Goal: Information Seeking & Learning: Learn about a topic

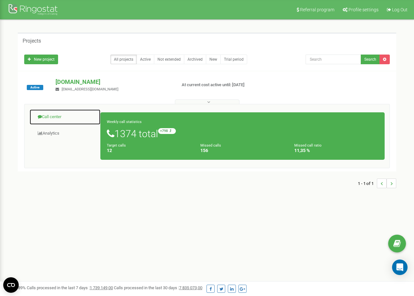
click at [42, 115] on span at bounding box center [40, 116] width 4 height 4
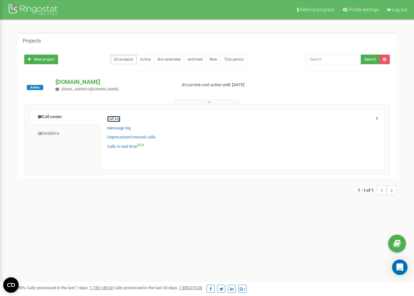
click at [108, 116] on link "Call log" at bounding box center [113, 119] width 13 height 6
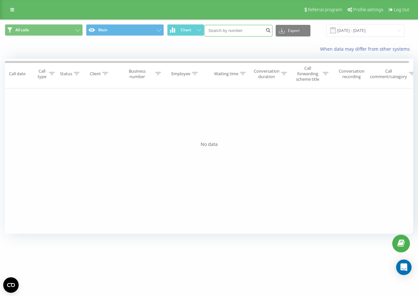
click at [255, 27] on input at bounding box center [238, 31] width 68 height 12
click at [243, 75] on icon at bounding box center [243, 73] width 6 height 3
click at [195, 73] on icon at bounding box center [195, 73] width 6 height 3
click at [200, 107] on div at bounding box center [182, 108] width 46 height 6
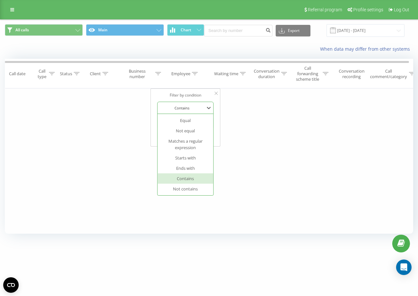
click at [201, 110] on div at bounding box center [182, 108] width 46 height 6
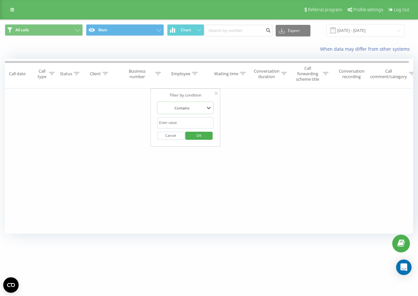
click at [204, 119] on input "text" at bounding box center [185, 122] width 57 height 11
click at [155, 73] on div "Business number" at bounding box center [141, 73] width 40 height 11
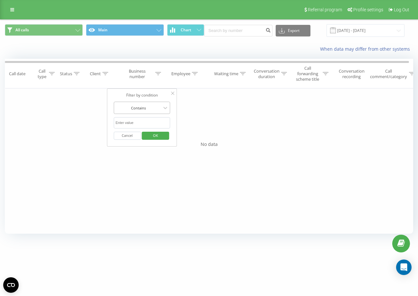
click at [156, 107] on div at bounding box center [139, 108] width 46 height 6
click at [194, 112] on div "Filter by condition Equal Enter value Cancel OK Filter by condition Equal Enter…" at bounding box center [209, 160] width 409 height 145
click at [161, 122] on input "text" at bounding box center [142, 122] width 57 height 11
click at [205, 121] on div "Filter by condition Equal Enter value Cancel OK Filter by condition Equal Enter…" at bounding box center [209, 160] width 409 height 145
click at [370, 33] on input "19.08.2025 - 19.09.2025" at bounding box center [366, 30] width 78 height 13
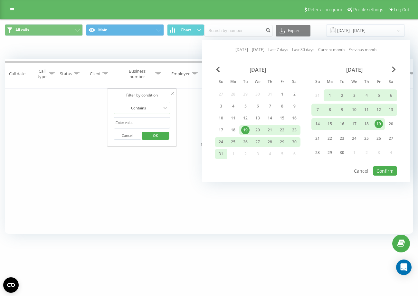
click at [220, 66] on div "Today Yesterday Last 7 days Last 30 days Current month Previous month August 20…" at bounding box center [306, 111] width 208 height 142
click at [219, 69] on span "Previous Month" at bounding box center [218, 69] width 4 height 6
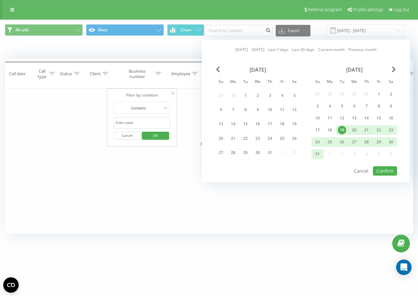
click at [224, 70] on div "July 2025" at bounding box center [258, 69] width 86 height 6
click at [220, 67] on span "Previous Month" at bounding box center [218, 69] width 4 height 6
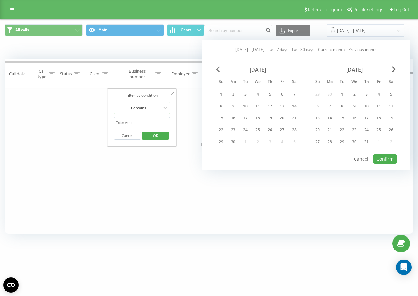
click at [219, 69] on span "Previous Month" at bounding box center [218, 69] width 4 height 6
click at [321, 93] on div "1" at bounding box center [318, 94] width 8 height 8
click at [397, 71] on div "June 2025" at bounding box center [355, 69] width 86 height 6
click at [394, 70] on span "Next Month" at bounding box center [394, 69] width 4 height 6
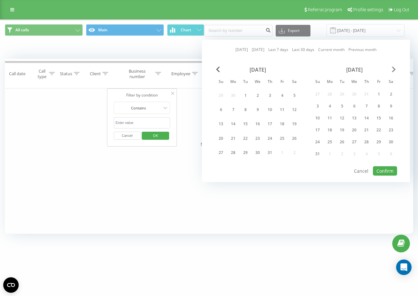
click at [394, 70] on span "Next Month" at bounding box center [394, 69] width 4 height 6
click at [358, 106] on div "10" at bounding box center [354, 109] width 8 height 8
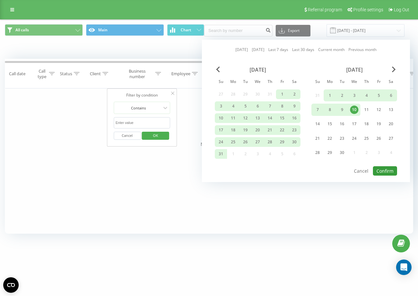
click at [385, 171] on button "Confirm" at bounding box center [385, 170] width 24 height 9
type input "01.06.2025 - 10.09.2025"
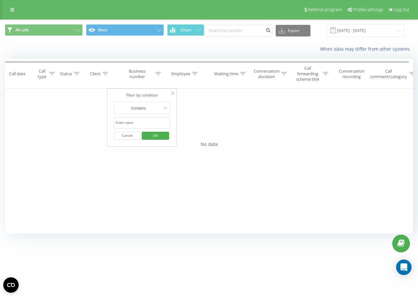
click at [223, 167] on div "Filter by condition Equal Enter value Cancel OK Filter by condition Equal Enter…" at bounding box center [209, 160] width 409 height 145
click at [229, 111] on div "Filter by condition Equal Enter value Cancel OK Filter by condition Equal Enter…" at bounding box center [209, 160] width 409 height 145
click at [174, 94] on icon at bounding box center [172, 93] width 3 height 3
click at [13, 12] on icon at bounding box center [12, 9] width 4 height 5
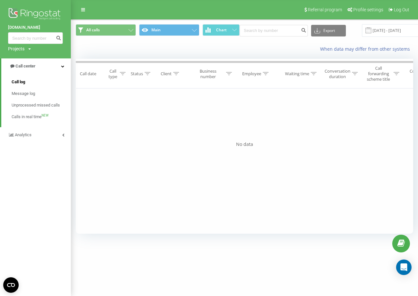
click at [21, 83] on span "Call log" at bounding box center [19, 82] width 14 height 6
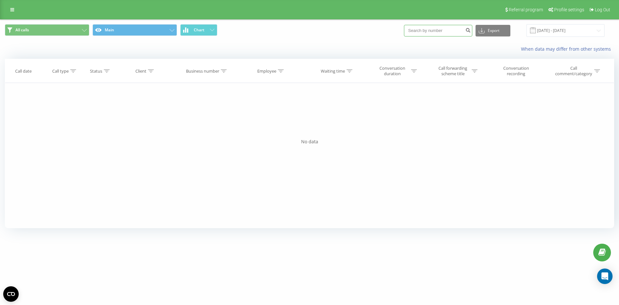
click at [418, 32] on input at bounding box center [438, 31] width 68 height 12
click at [418, 31] on icon "submit" at bounding box center [467, 29] width 5 height 4
click at [69, 31] on button "All calls" at bounding box center [47, 30] width 84 height 12
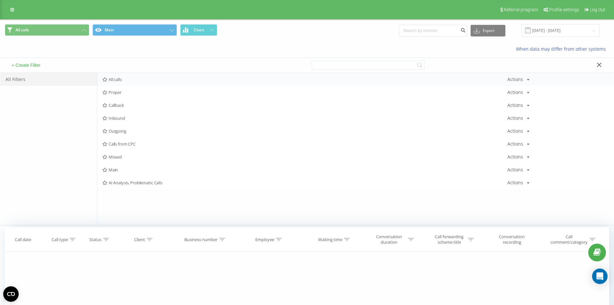
click at [137, 79] on span "All calls" at bounding box center [304, 79] width 405 height 5
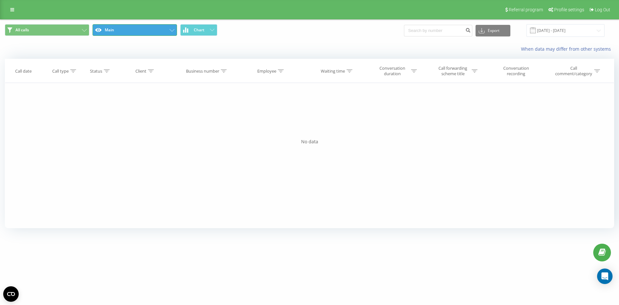
click at [135, 35] on button "Main" at bounding box center [135, 30] width 84 height 12
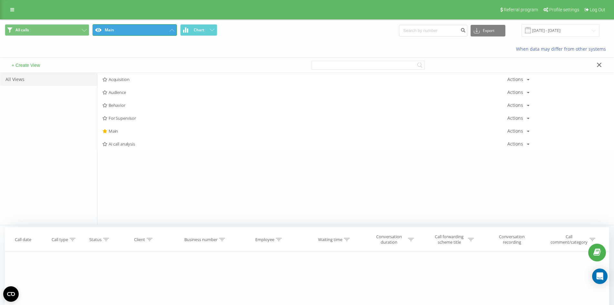
click at [137, 32] on button "Main" at bounding box center [135, 30] width 84 height 12
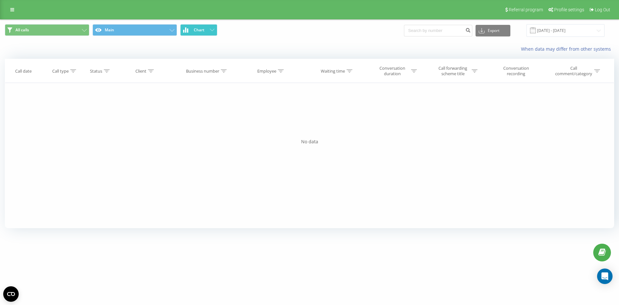
click at [197, 34] on button "Chart" at bounding box center [198, 30] width 37 height 12
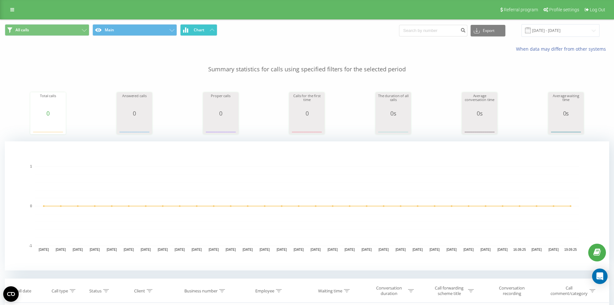
click at [201, 31] on span "Chart" at bounding box center [199, 30] width 11 height 5
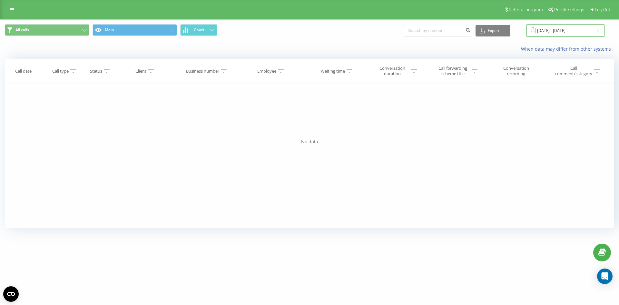
click at [418, 31] on input "19.08.2025 - 19.09.2025" at bounding box center [565, 30] width 78 height 13
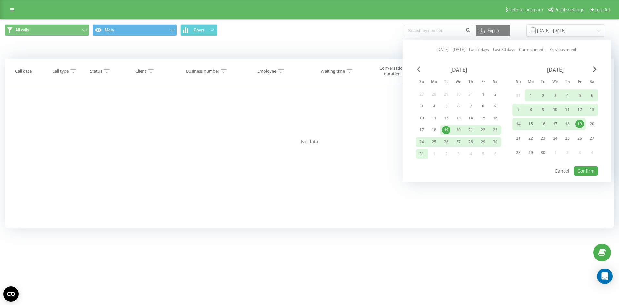
click at [418, 67] on span "Previous Month" at bounding box center [419, 69] width 4 height 6
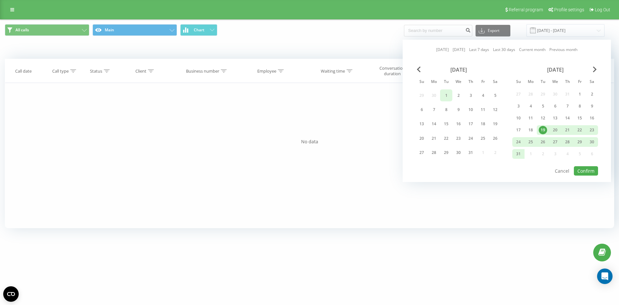
click at [418, 92] on div "1" at bounding box center [446, 95] width 8 height 8
click at [418, 152] on div "31" at bounding box center [518, 154] width 8 height 8
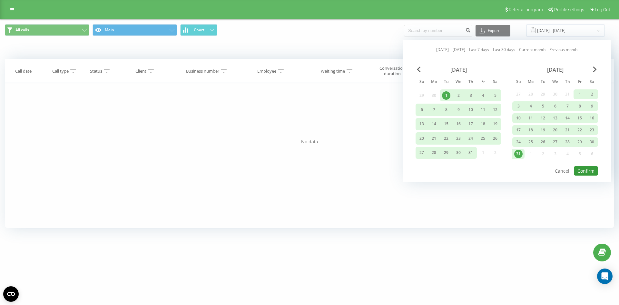
click at [418, 168] on button "Confirm" at bounding box center [586, 170] width 24 height 9
type input "01.07.2025 - 31.08.2025"
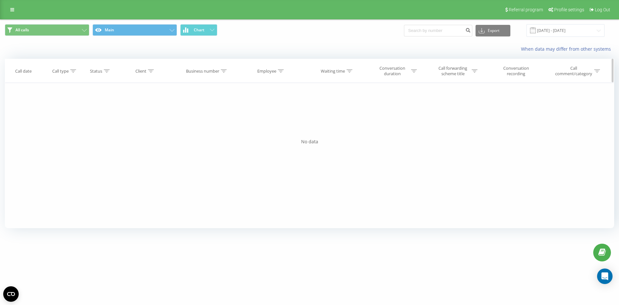
click at [418, 73] on div "Call forwarding scheme title" at bounding box center [452, 70] width 34 height 11
click at [398, 69] on div "Conversation duration" at bounding box center [392, 70] width 34 height 11
click at [337, 67] on th "Waiting time" at bounding box center [334, 71] width 59 height 24
click at [402, 113] on input "text" at bounding box center [394, 117] width 57 height 11
drag, startPoint x: 396, startPoint y: 117, endPoint x: 354, endPoint y: 107, distance: 43.2
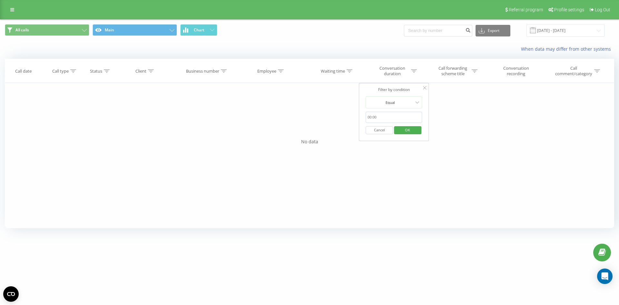
click at [354, 107] on div "Filter by condition Equal Enter value Cancel OK Filter by condition Equal Enter…" at bounding box center [309, 155] width 609 height 145
click at [396, 117] on input "text" at bounding box center [394, 117] width 57 height 11
click at [404, 101] on div at bounding box center [390, 102] width 46 height 6
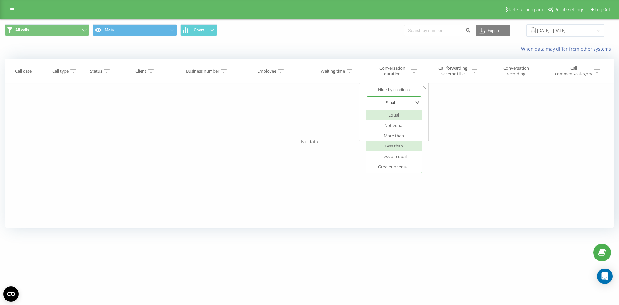
click at [402, 137] on div "More than" at bounding box center [394, 135] width 56 height 10
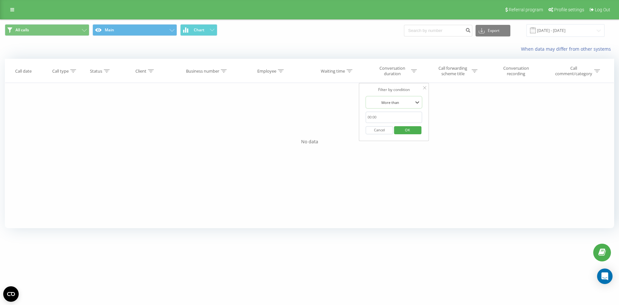
click at [376, 120] on input "text" at bounding box center [394, 117] width 57 height 11
type input "10:00"
click at [405, 132] on span "OK" at bounding box center [407, 130] width 18 height 10
click at [418, 73] on div "Call comment/category" at bounding box center [574, 70] width 38 height 11
click at [418, 72] on div "Conversation recording" at bounding box center [516, 70] width 42 height 11
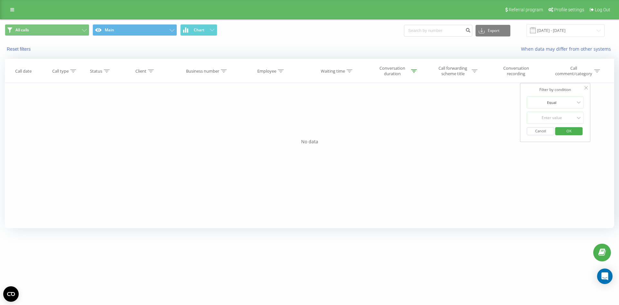
drag, startPoint x: 523, startPoint y: 72, endPoint x: 483, endPoint y: 99, distance: 48.5
click at [418, 72] on div "Conversation recording" at bounding box center [516, 70] width 42 height 11
click at [418, 102] on div "Filter by condition Equal Enter value Cancel OK Filter by condition Equal Enter…" at bounding box center [309, 155] width 609 height 145
click at [418, 91] on div at bounding box center [585, 88] width 3 height 6
click at [418, 72] on icon at bounding box center [475, 70] width 6 height 3
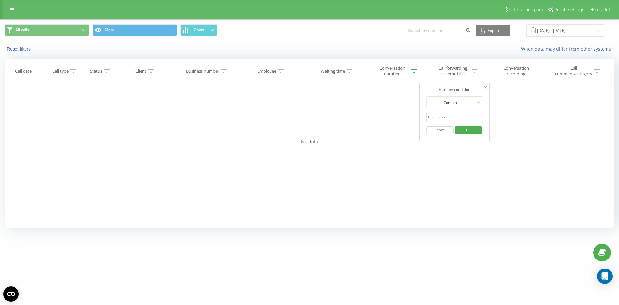
click at [418, 83] on div "Filter by condition Contains Cancel OK" at bounding box center [454, 112] width 70 height 58
click at [418, 88] on div "Filter by condition Contains Cancel OK" at bounding box center [454, 112] width 70 height 58
click at [418, 89] on icon at bounding box center [485, 87] width 3 height 3
click at [152, 71] on icon at bounding box center [151, 70] width 6 height 3
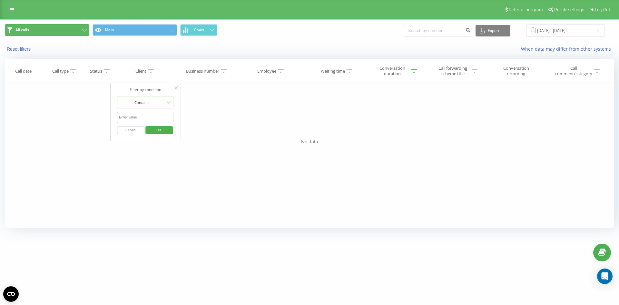
click at [39, 28] on button "All calls" at bounding box center [47, 30] width 84 height 12
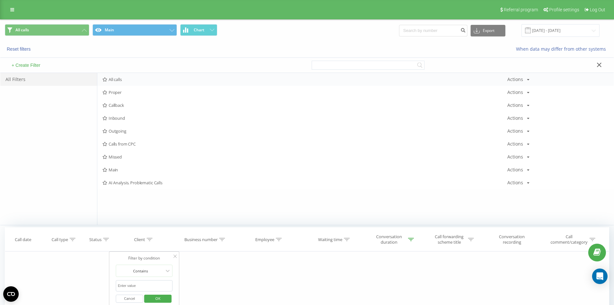
click at [138, 80] on span "All calls" at bounding box center [304, 79] width 405 height 5
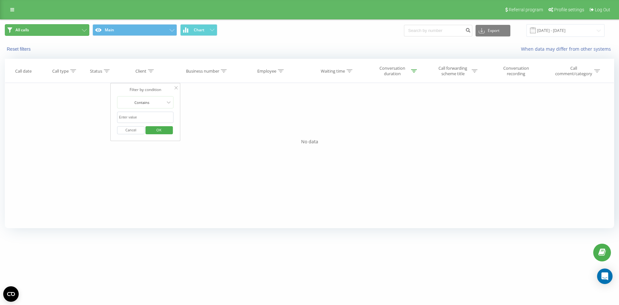
click at [30, 30] on button "All calls" at bounding box center [47, 30] width 84 height 12
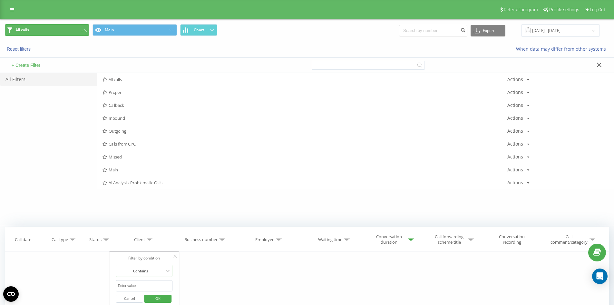
click at [34, 31] on button "All calls" at bounding box center [47, 30] width 84 height 12
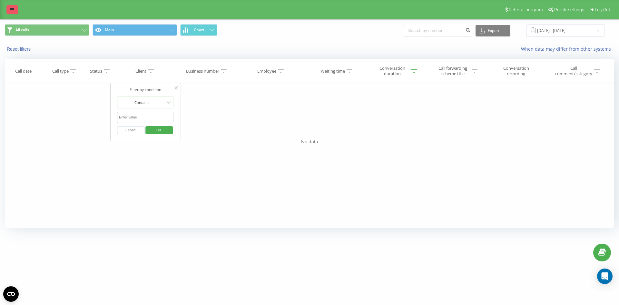
click at [12, 6] on link at bounding box center [12, 9] width 12 height 9
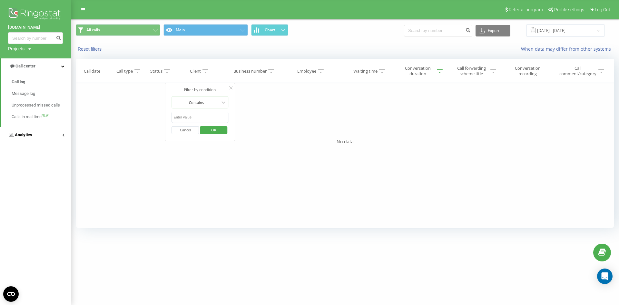
click at [41, 132] on link "Analytics" at bounding box center [35, 134] width 71 height 15
click at [65, 83] on link "Analytics" at bounding box center [36, 81] width 70 height 15
click at [65, 83] on link "Analytics" at bounding box center [35, 81] width 71 height 15
click at [56, 67] on link "Call center" at bounding box center [35, 65] width 71 height 15
click at [47, 135] on link "Analytics" at bounding box center [35, 134] width 71 height 15
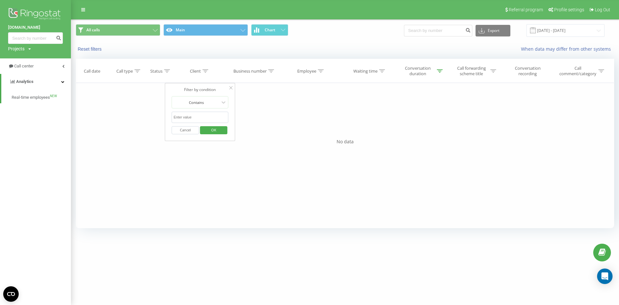
drag, startPoint x: 78, startPoint y: 135, endPoint x: 75, endPoint y: 131, distance: 5.1
click at [78, 135] on div "Filter by condition Equal Enter value Cancel OK Filter by condition Equal Enter…" at bounding box center [345, 155] width 538 height 145
click at [87, 111] on div "Filter by condition Equal Enter value Cancel OK Filter by condition Equal Enter…" at bounding box center [345, 155] width 538 height 145
click at [25, 24] on link at bounding box center [35, 15] width 55 height 18
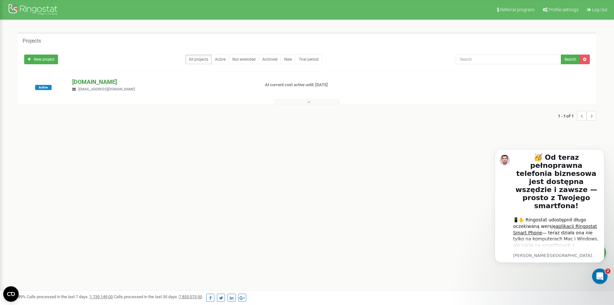
click at [97, 81] on p "[DOMAIN_NAME]" at bounding box center [163, 82] width 182 height 8
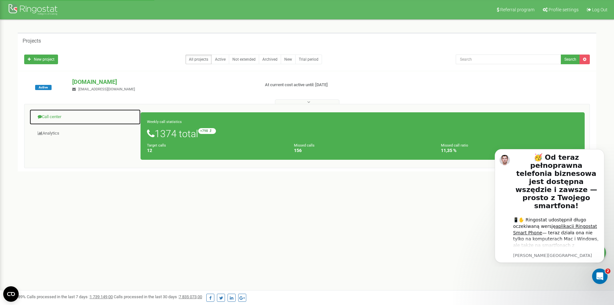
click at [56, 118] on link "Call center" at bounding box center [85, 117] width 112 height 16
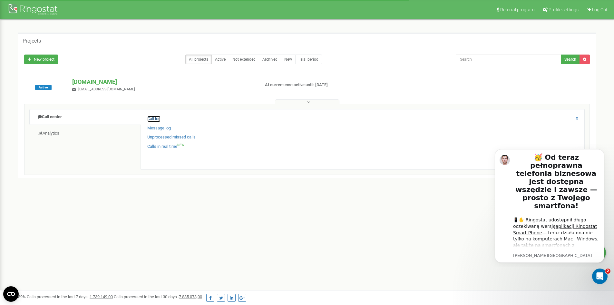
click at [153, 120] on link "Call log" at bounding box center [153, 119] width 13 height 6
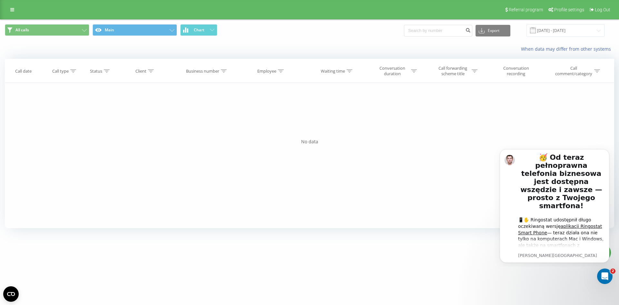
click at [16, 5] on div "Referral program Profile settings Log Out" at bounding box center [309, 9] width 619 height 19
click at [15, 11] on link at bounding box center [12, 9] width 12 height 9
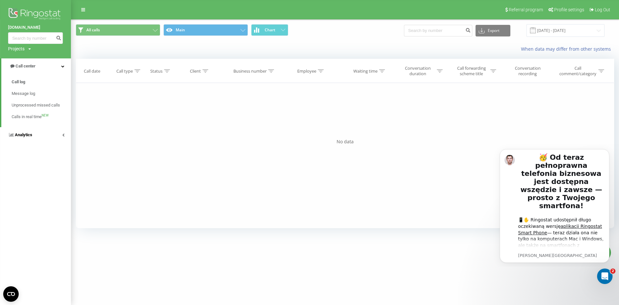
click at [67, 133] on link "Analytics" at bounding box center [35, 134] width 71 height 15
click at [60, 79] on link "Analytics" at bounding box center [36, 81] width 70 height 15
click at [139, 159] on div "Filter by condition Equal Enter value Cancel OK Filter by condition Equal Enter…" at bounding box center [345, 155] width 538 height 145
click at [45, 13] on img at bounding box center [35, 14] width 55 height 16
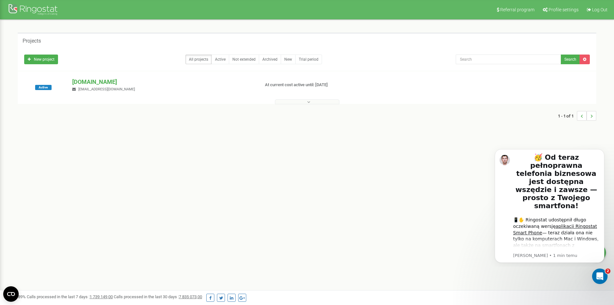
click at [296, 102] on button at bounding box center [307, 101] width 64 height 5
click at [553, 10] on span "Profile settings" at bounding box center [564, 9] width 30 height 5
click at [92, 81] on p "[DOMAIN_NAME]" at bounding box center [163, 82] width 182 height 8
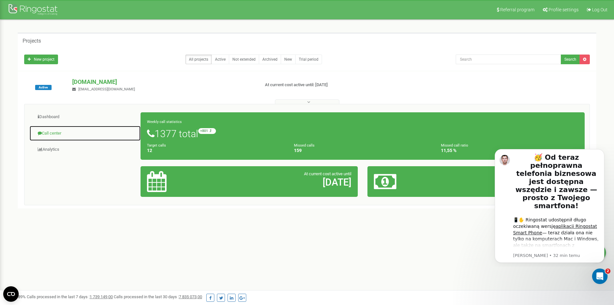
click at [51, 132] on link "Call center" at bounding box center [85, 133] width 112 height 16
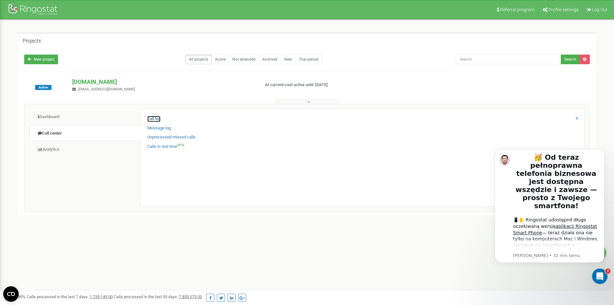
click at [151, 118] on link "Call log" at bounding box center [153, 119] width 13 height 6
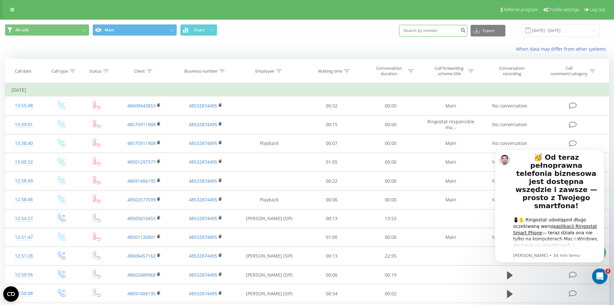
click at [450, 32] on input at bounding box center [433, 31] width 68 height 12
click at [223, 71] on icon at bounding box center [222, 70] width 6 height 3
click at [570, 32] on input "[DATE] - [DATE]" at bounding box center [561, 30] width 78 height 13
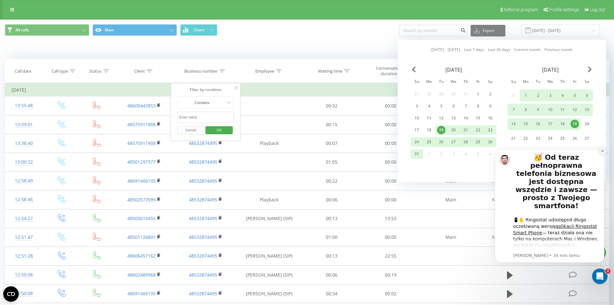
click at [603, 151] on icon "Dismiss notification" at bounding box center [602, 151] width 2 height 2
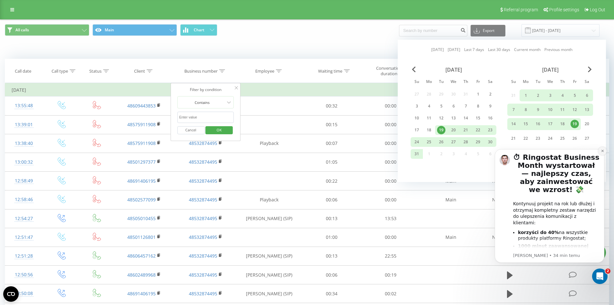
click at [605, 150] on button "Dismiss notification" at bounding box center [602, 151] width 8 height 8
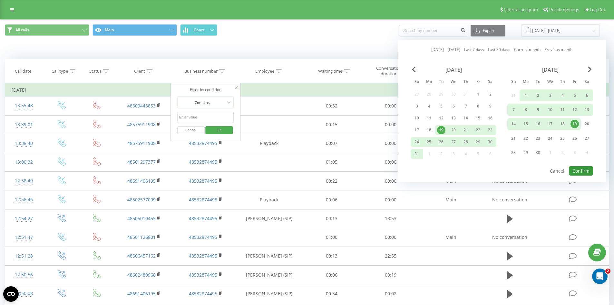
click at [586, 169] on button "Confirm" at bounding box center [581, 170] width 24 height 9
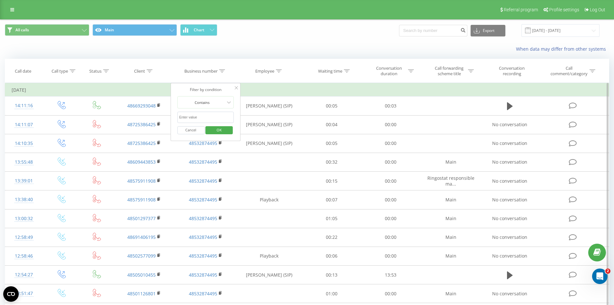
click at [238, 87] on icon at bounding box center [236, 87] width 3 height 3
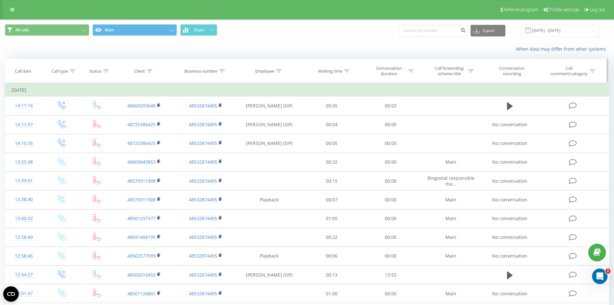
click at [280, 72] on icon at bounding box center [279, 70] width 6 height 3
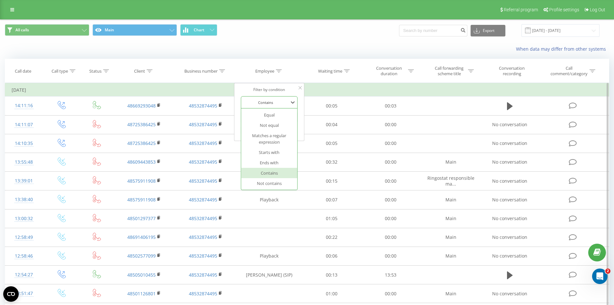
click at [282, 103] on div at bounding box center [266, 102] width 46 height 6
click at [287, 171] on div "Contains" at bounding box center [269, 173] width 56 height 10
click at [287, 115] on input "text" at bounding box center [269, 117] width 57 height 11
type input "10:00"
click at [286, 129] on span "OK" at bounding box center [283, 130] width 18 height 10
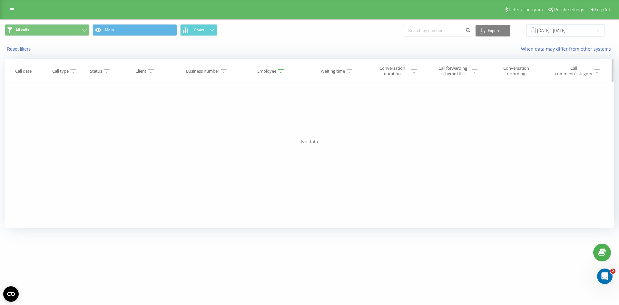
click at [282, 70] on icon at bounding box center [281, 70] width 6 height 3
click at [600, 32] on input "[DATE] - [DATE]" at bounding box center [565, 30] width 78 height 13
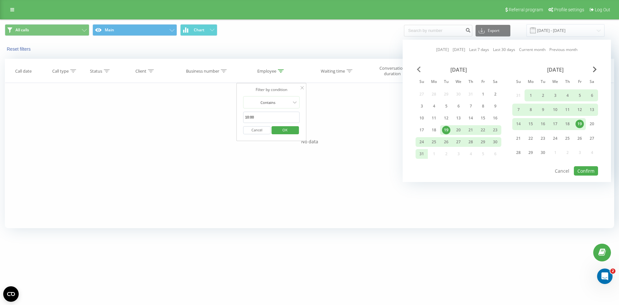
drag, startPoint x: 416, startPoint y: 68, endPoint x: 419, endPoint y: 70, distance: 3.3
click at [416, 69] on div "[DATE]" at bounding box center [458, 69] width 86 height 6
click at [419, 70] on span "Previous Month" at bounding box center [419, 69] width 4 height 6
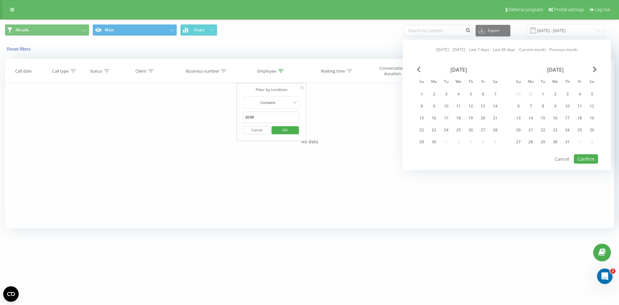
click at [419, 70] on span "Previous Month" at bounding box center [419, 69] width 4 height 6
click at [472, 94] on div "1" at bounding box center [470, 94] width 8 height 8
click at [588, 73] on div "[DATE] Su Mo Tu We Th Fr Sa 1 2 3 4 5 6 7 8 9 10 11 12 13 14 15 16 17 18 19 20 …" at bounding box center [555, 107] width 86 height 83
click at [590, 72] on div "[DATE]" at bounding box center [555, 69] width 86 height 6
click at [594, 70] on span "Next Month" at bounding box center [595, 69] width 4 height 6
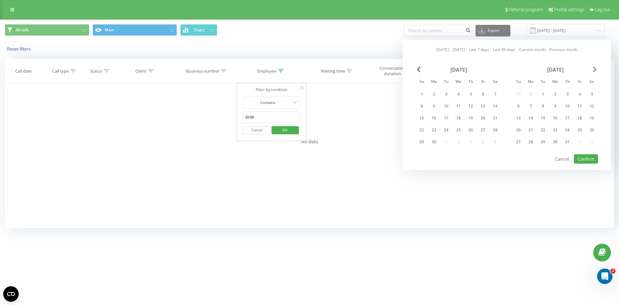
click at [595, 70] on span "Next Month" at bounding box center [595, 69] width 4 height 6
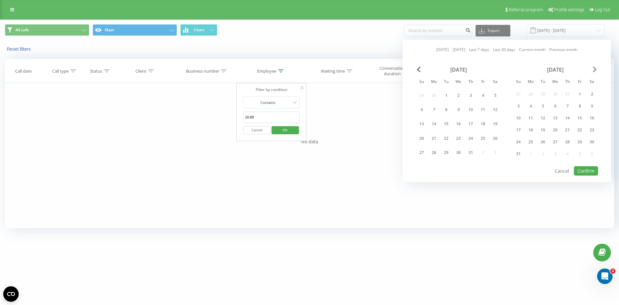
click at [595, 70] on span "Next Month" at bounding box center [595, 69] width 4 height 6
click at [590, 127] on div "20" at bounding box center [592, 124] width 8 height 8
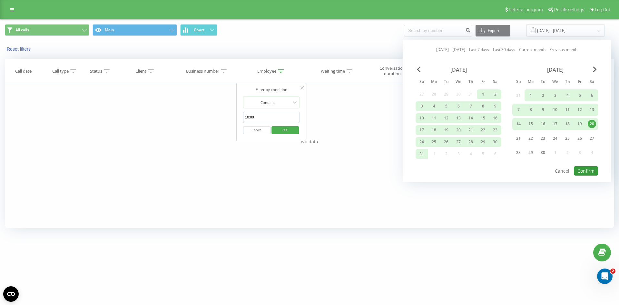
click at [588, 170] on button "Confirm" at bounding box center [586, 170] width 24 height 9
type input "[DATE] - [DATE]"
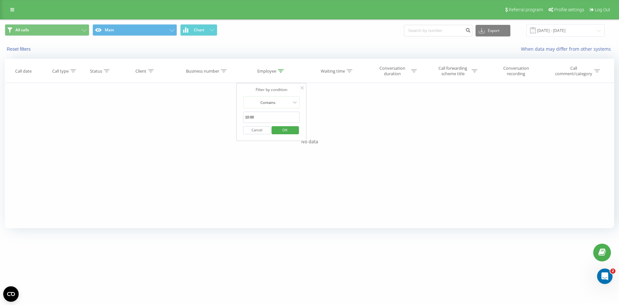
click at [284, 113] on input "10:00" at bounding box center [271, 117] width 57 height 11
drag, startPoint x: 285, startPoint y: 118, endPoint x: 244, endPoint y: 116, distance: 41.0
click at [244, 116] on input "10:00" at bounding box center [271, 117] width 57 height 11
click at [287, 130] on span "OK" at bounding box center [285, 130] width 18 height 10
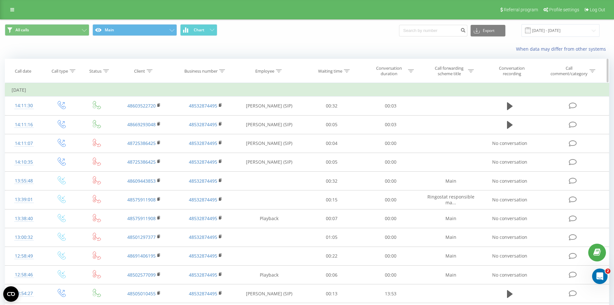
click at [222, 71] on icon at bounding box center [222, 70] width 6 height 3
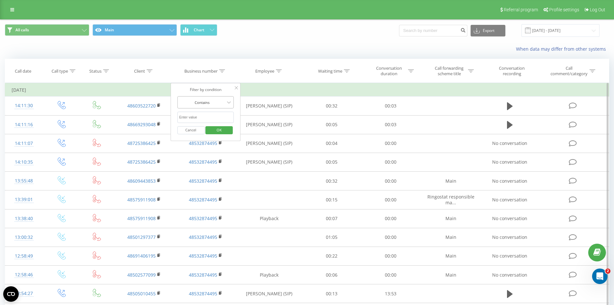
click at [224, 105] on div at bounding box center [202, 102] width 46 height 6
click at [224, 116] on input "text" at bounding box center [205, 117] width 57 height 11
click at [150, 71] on icon at bounding box center [150, 70] width 6 height 3
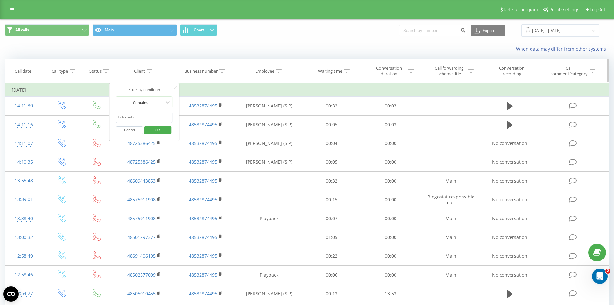
drag, startPoint x: 408, startPoint y: 70, endPoint x: 417, endPoint y: 71, distance: 9.1
click at [409, 70] on icon at bounding box center [411, 70] width 6 height 3
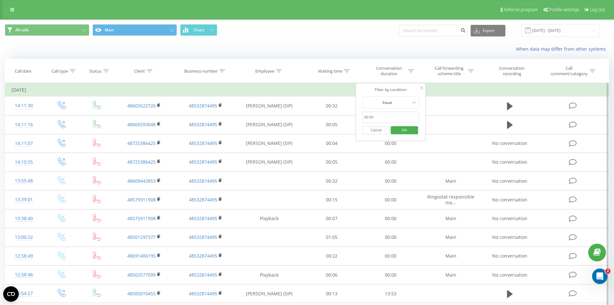
click at [392, 119] on input "text" at bounding box center [390, 117] width 57 height 11
click at [407, 129] on span "OK" at bounding box center [404, 130] width 18 height 10
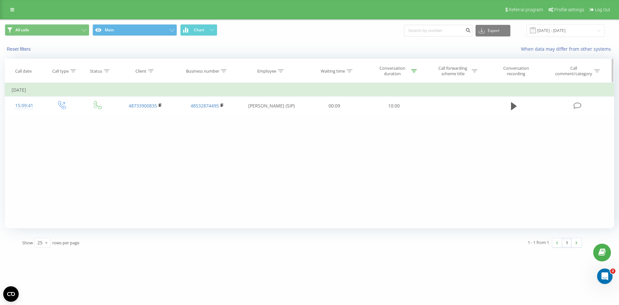
click at [413, 71] on icon at bounding box center [414, 70] width 6 height 3
click at [401, 115] on input "10:00" at bounding box center [394, 117] width 57 height 11
drag, startPoint x: 401, startPoint y: 119, endPoint x: 361, endPoint y: 116, distance: 40.1
click at [361, 116] on div "Filter by condition Equal 10:00 Cancel OK" at bounding box center [394, 112] width 70 height 58
click at [418, 102] on icon at bounding box center [417, 102] width 6 height 6
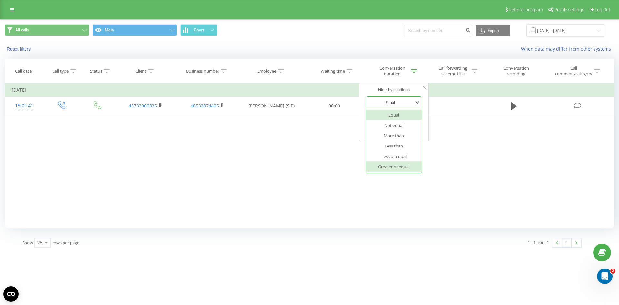
click at [403, 166] on div "Greater or equal" at bounding box center [394, 166] width 56 height 10
click at [410, 131] on span "OK" at bounding box center [407, 130] width 18 height 10
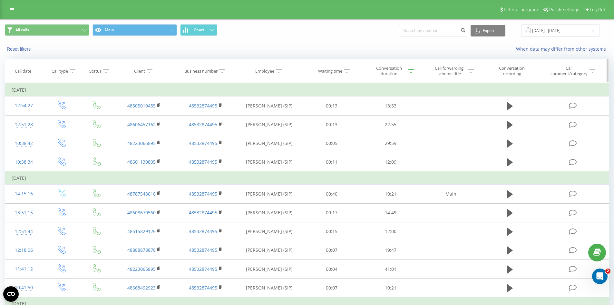
click at [412, 72] on icon at bounding box center [411, 70] width 6 height 3
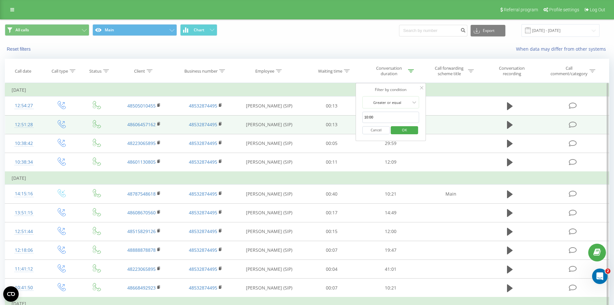
drag, startPoint x: 376, startPoint y: 116, endPoint x: 346, endPoint y: 117, distance: 30.3
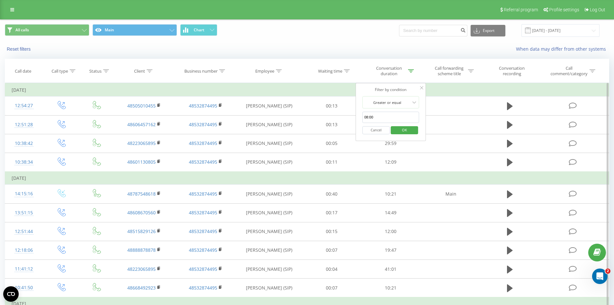
type input "08:00"
click at [406, 133] on span "OK" at bounding box center [404, 130] width 18 height 10
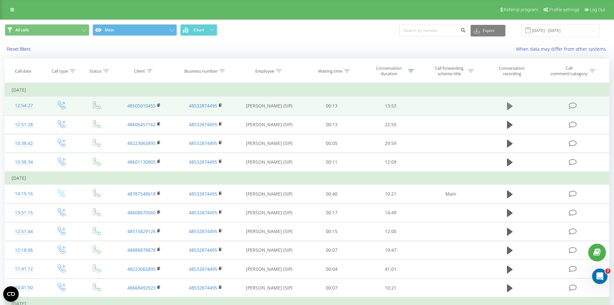
click at [509, 105] on icon at bounding box center [510, 106] width 6 height 8
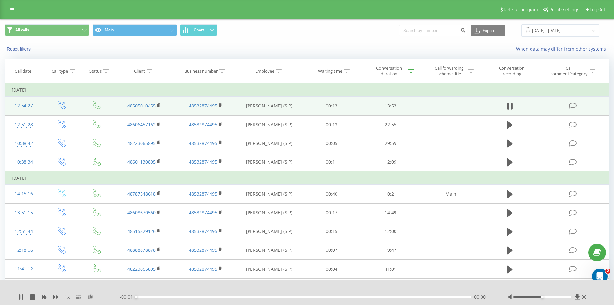
click at [144, 294] on div "- 00:01 00:00 00:00" at bounding box center [306, 296] width 372 height 6
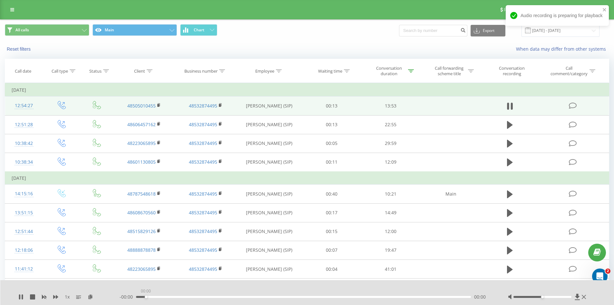
click at [144, 296] on div "00:00" at bounding box center [303, 297] width 335 height 2
click at [164, 296] on div "00:00" at bounding box center [303, 297] width 335 height 2
drag, startPoint x: 136, startPoint y: 297, endPoint x: 103, endPoint y: 293, distance: 33.2
click at [125, 296] on div "- 13:53 00:00 00:00" at bounding box center [306, 296] width 372 height 6
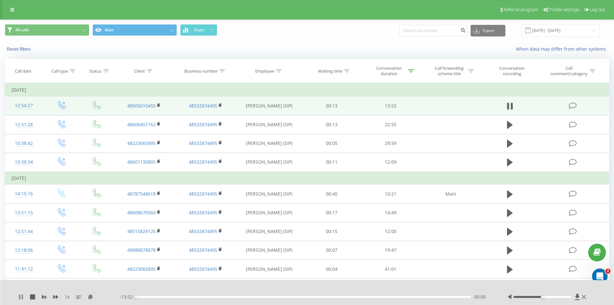
click at [20, 297] on icon at bounding box center [19, 296] width 1 height 5
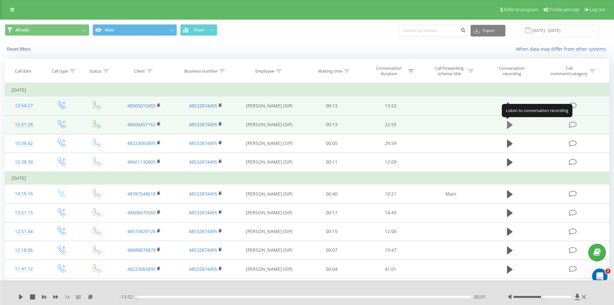
click at [509, 125] on icon at bounding box center [510, 125] width 6 height 8
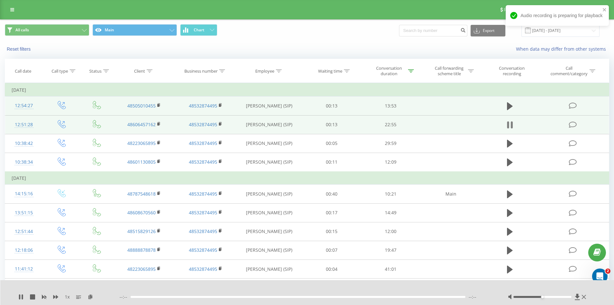
click at [508, 124] on icon at bounding box center [508, 124] width 2 height 7
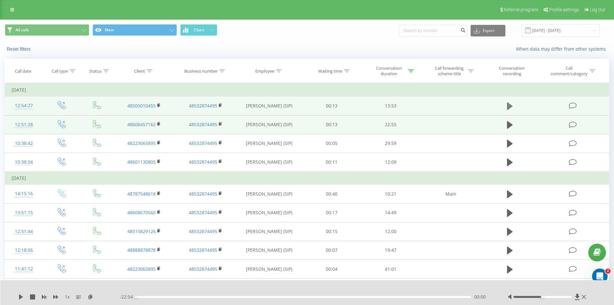
click at [511, 105] on icon at bounding box center [510, 106] width 6 height 8
click at [550, 296] on div at bounding box center [542, 297] width 58 height 2
click at [553, 295] on div at bounding box center [548, 296] width 80 height 6
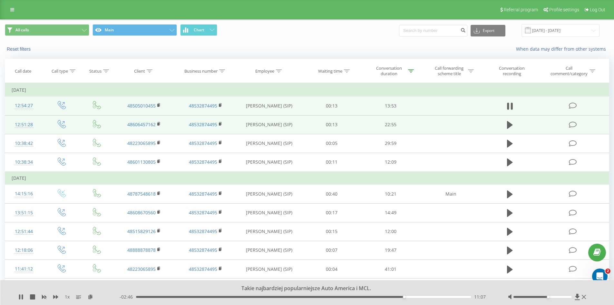
click at [414, 296] on div "11:07" at bounding box center [303, 297] width 335 height 2
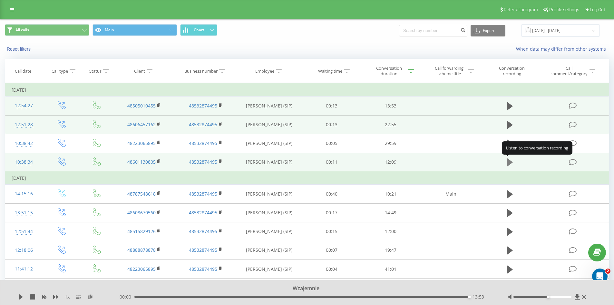
click at [512, 163] on icon at bounding box center [510, 162] width 6 height 8
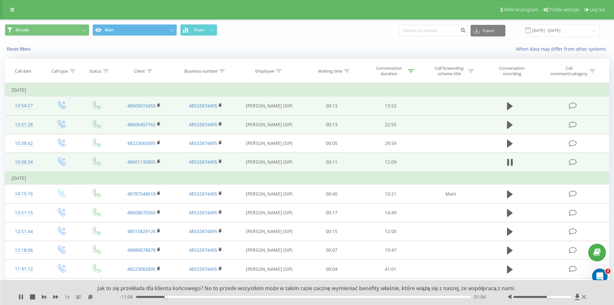
click at [18, 295] on div "Jak to się przekłada dla klienta końcowego? No to przede wszystkim może w takim…" at bounding box center [307, 292] width 614 height 25
click at [21, 297] on icon at bounding box center [20, 296] width 5 height 5
click at [21, 296] on icon at bounding box center [21, 296] width 4 height 5
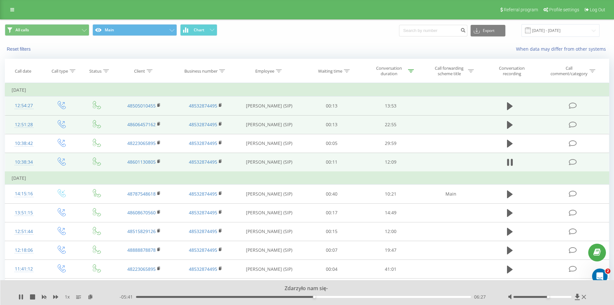
click at [560, 296] on div at bounding box center [542, 297] width 58 height 2
click at [563, 296] on div at bounding box center [542, 297] width 58 height 2
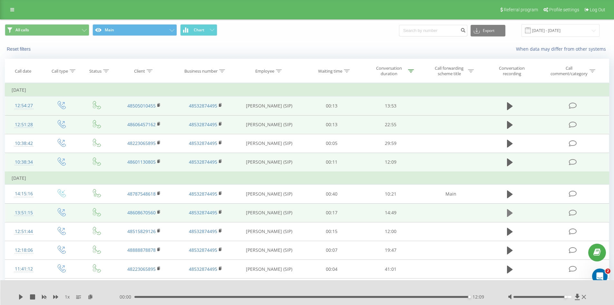
click at [507, 213] on icon at bounding box center [510, 213] width 6 height 8
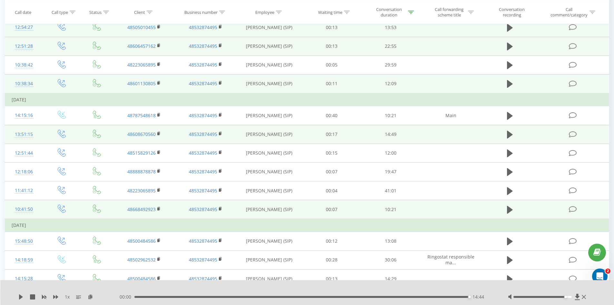
scroll to position [97, 0]
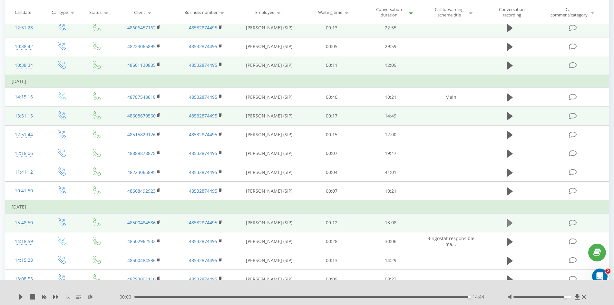
click at [510, 224] on icon at bounding box center [510, 223] width 6 height 8
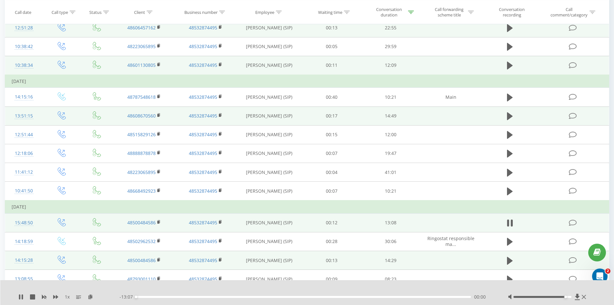
scroll to position [129, 0]
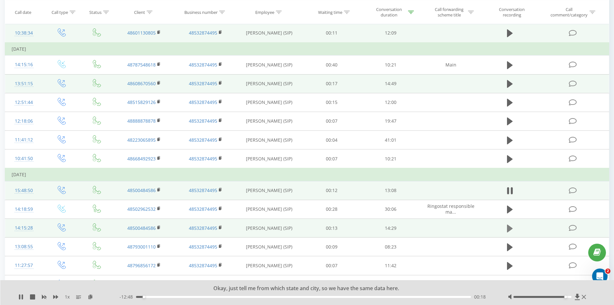
click at [509, 228] on icon at bounding box center [510, 228] width 6 height 8
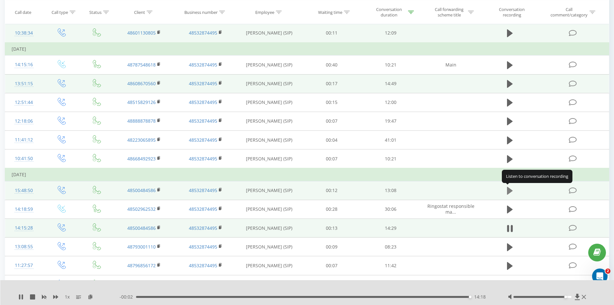
click at [511, 191] on icon at bounding box center [510, 191] width 6 height 8
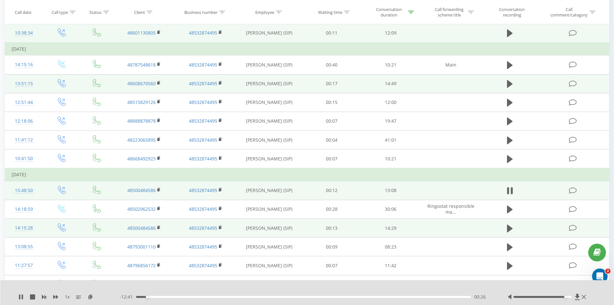
click at [68, 296] on span "1 x" at bounding box center [67, 296] width 5 height 6
click at [54, 296] on icon at bounding box center [55, 297] width 5 height 4
click at [55, 296] on icon at bounding box center [55, 296] width 5 height 5
click at [247, 296] on div "04:17" at bounding box center [303, 297] width 335 height 2
click at [249, 296] on div "04:23" at bounding box center [303, 297] width 335 height 2
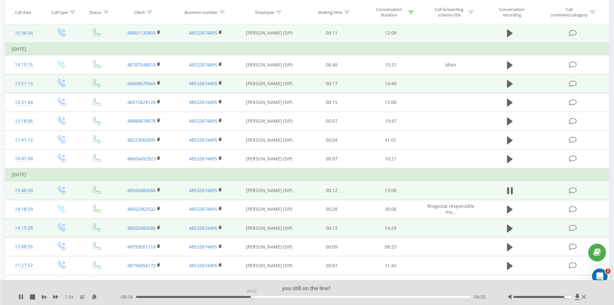
click at [252, 296] on div "04:32" at bounding box center [303, 297] width 335 height 2
click at [254, 296] on div "04:37" at bounding box center [303, 297] width 335 height 2
click at [257, 297] on div "04:39" at bounding box center [303, 297] width 335 height 2
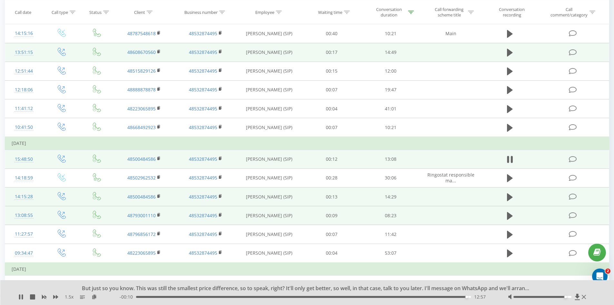
scroll to position [161, 0]
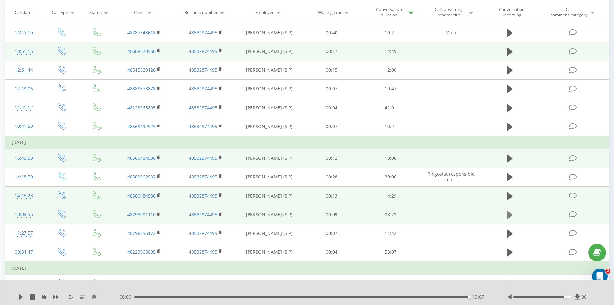
click at [508, 215] on icon at bounding box center [510, 215] width 6 height 8
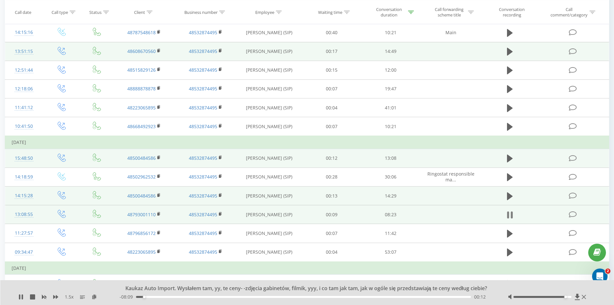
click at [513, 216] on button at bounding box center [510, 215] width 10 height 10
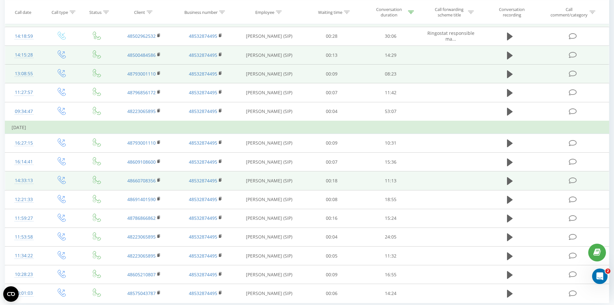
scroll to position [284, 0]
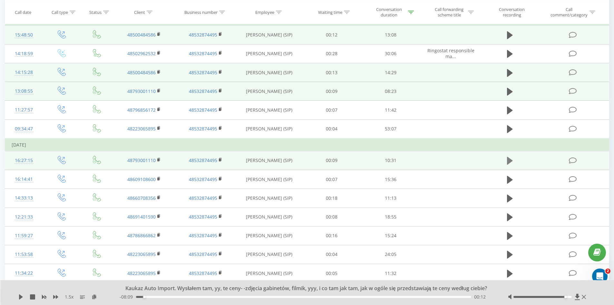
click at [511, 160] on icon at bounding box center [510, 161] width 6 height 8
click at [154, 297] on div "- 10:19 00:12 00:12" at bounding box center [306, 296] width 372 height 6
click at [154, 297] on div "- 10:18 00:13 00:13" at bounding box center [306, 296] width 372 height 6
click at [154, 297] on div "- 10:16 00:14 00:14" at bounding box center [306, 296] width 372 height 6
click at [154, 295] on div "- 10:15 00:15 00:15" at bounding box center [306, 296] width 372 height 6
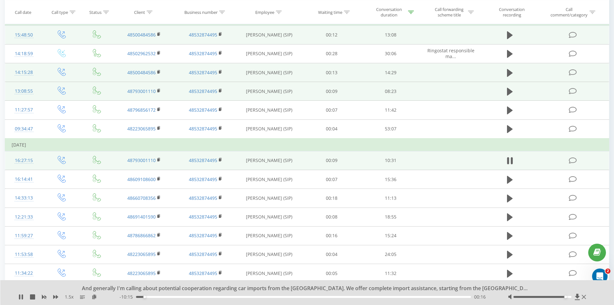
click at [156, 297] on div "00:16" at bounding box center [303, 297] width 335 height 2
click at [203, 296] on div "00:41" at bounding box center [303, 297] width 335 height 2
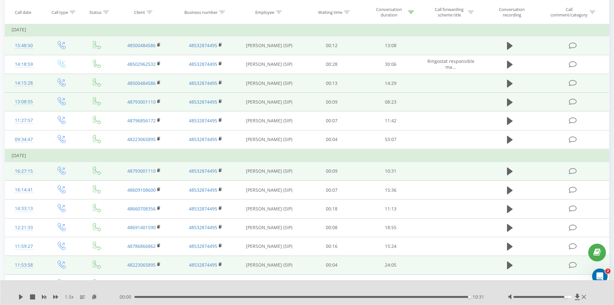
scroll to position [258, 0]
